Goal: Information Seeking & Learning: Learn about a topic

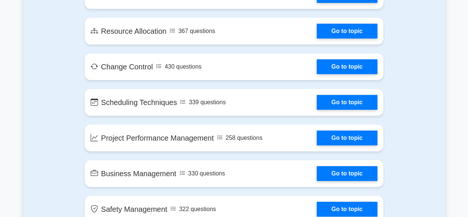
scroll to position [1177, 0]
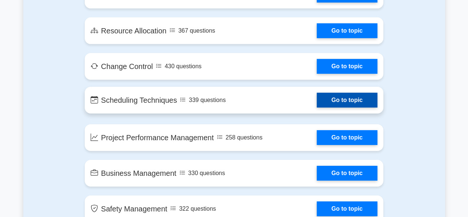
click at [351, 97] on link "Go to topic" at bounding box center [347, 100] width 61 height 15
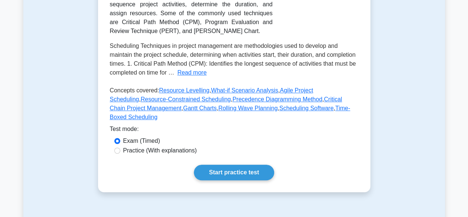
scroll to position [214, 0]
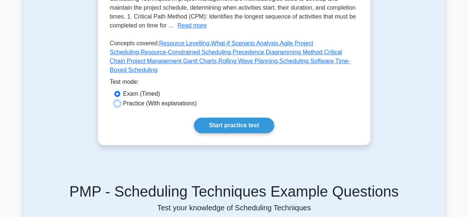
click at [117, 100] on input "Practice (With explanations)" at bounding box center [117, 103] width 6 height 6
radio input "true"
click at [229, 117] on link "Start practice test" at bounding box center [234, 125] width 80 height 16
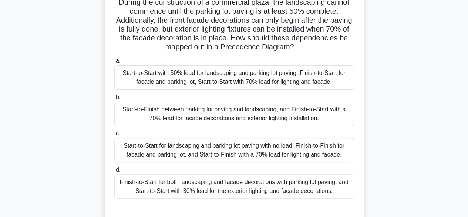
scroll to position [63, 0]
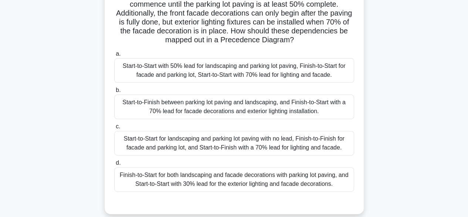
click at [186, 73] on div "Start-to-Start with 50% lead for landscaping and parking lot paving, Finish-to-…" at bounding box center [234, 70] width 240 height 24
click at [114, 56] on input "a. Start-to-Start with 50% lead for landscaping and parking lot paving, Finish-…" at bounding box center [114, 53] width 0 height 5
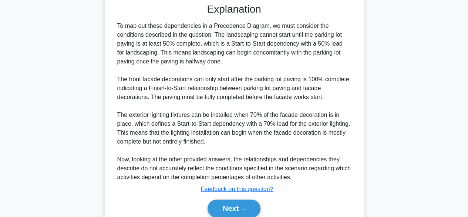
scroll to position [292, 0]
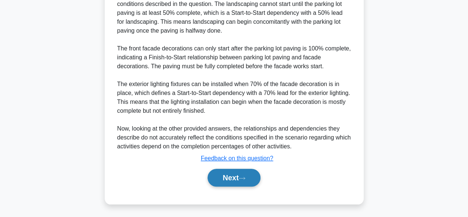
click at [245, 172] on button "Next" at bounding box center [234, 177] width 53 height 18
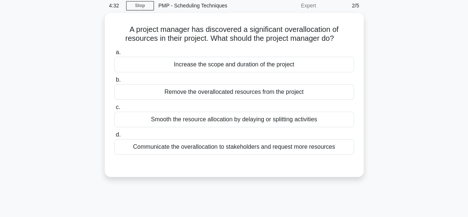
scroll to position [25, 0]
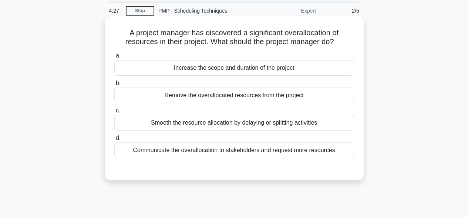
click at [252, 70] on div "Increase the scope and duration of the project" at bounding box center [234, 68] width 240 height 16
click at [114, 58] on input "a. Increase the scope and duration of the project" at bounding box center [114, 55] width 0 height 5
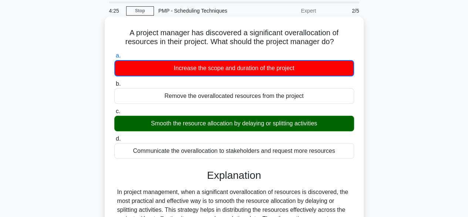
click at [246, 123] on div "Smooth the resource allocation by delaying or splitting activities" at bounding box center [234, 124] width 240 height 16
click at [114, 114] on input "c. Smooth the resource allocation by delaying or splitting activities" at bounding box center [114, 111] width 0 height 5
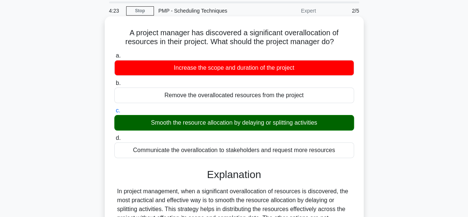
click at [219, 67] on div "Increase the scope and duration of the project" at bounding box center [234, 68] width 240 height 16
click at [114, 58] on input "a. Increase the scope and duration of the project" at bounding box center [114, 55] width 0 height 5
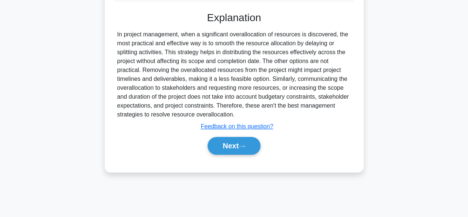
scroll to position [183, 0]
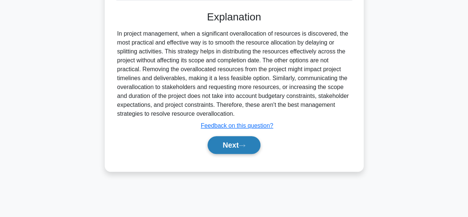
click at [244, 146] on icon at bounding box center [242, 145] width 7 height 4
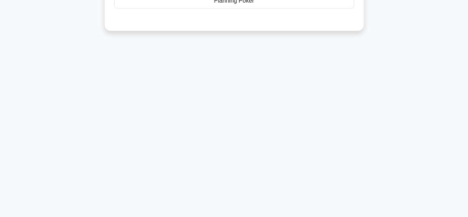
scroll to position [0, 0]
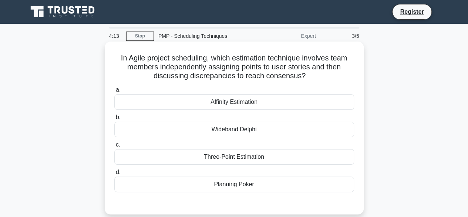
click at [252, 107] on div "Affinity Estimation" at bounding box center [234, 102] width 240 height 16
click at [114, 92] on input "a. Affinity Estimation" at bounding box center [114, 89] width 0 height 5
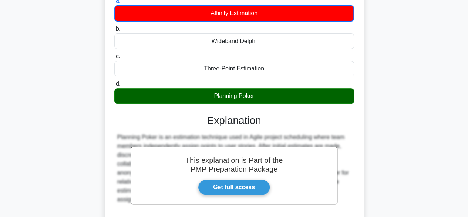
scroll to position [89, 0]
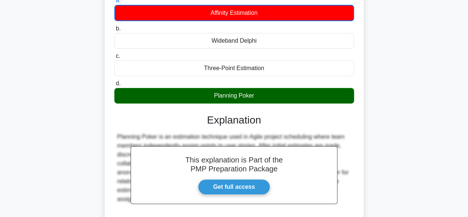
click at [278, 121] on h3 "Explanation" at bounding box center [234, 120] width 231 height 13
click at [250, 184] on link "Get full access" at bounding box center [234, 187] width 72 height 16
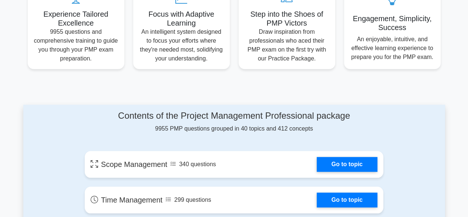
scroll to position [297, 0]
